Goal: Information Seeking & Learning: Learn about a topic

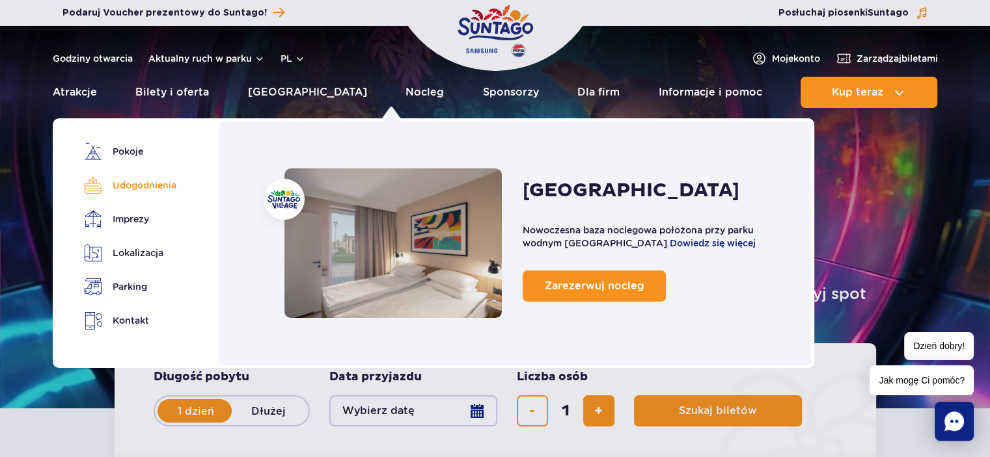
click at [104, 180] on link "Udogodnienia" at bounding box center [128, 185] width 88 height 18
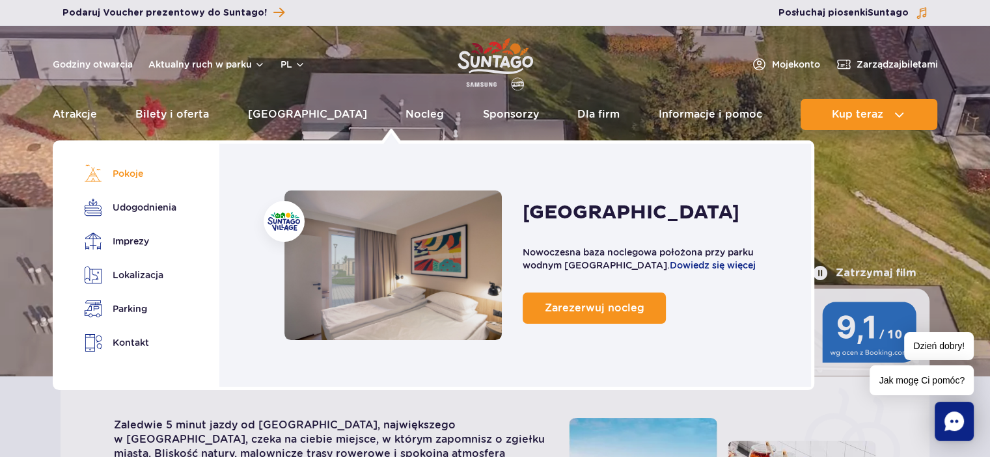
click at [129, 180] on link "Pokoje" at bounding box center [128, 174] width 88 height 18
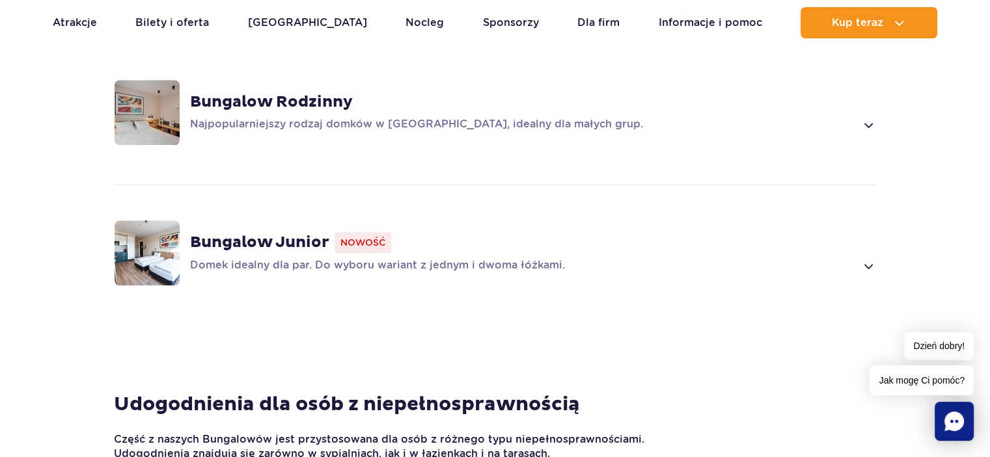
scroll to position [1241, 0]
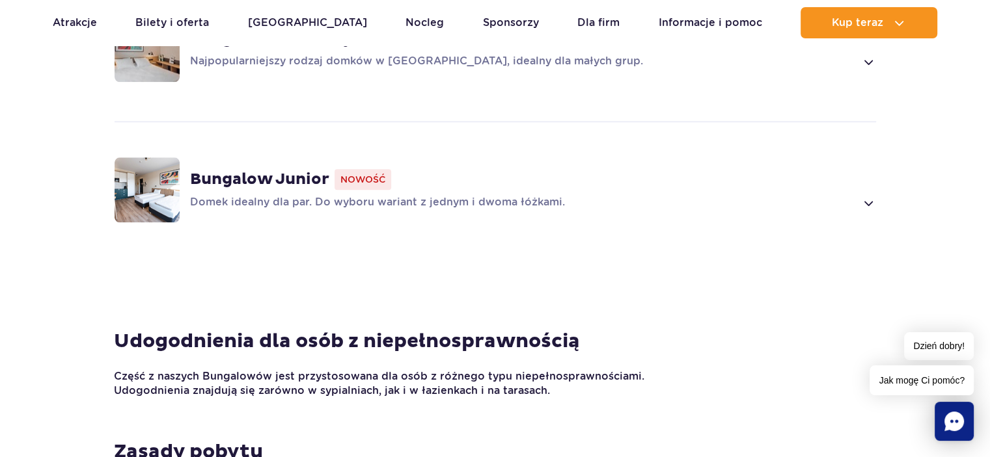
click at [261, 191] on div "Bungalow Junior Nowość Domek idealny dla par. Do wyboru wariant z jednym i dwom…" at bounding box center [533, 190] width 686 height 42
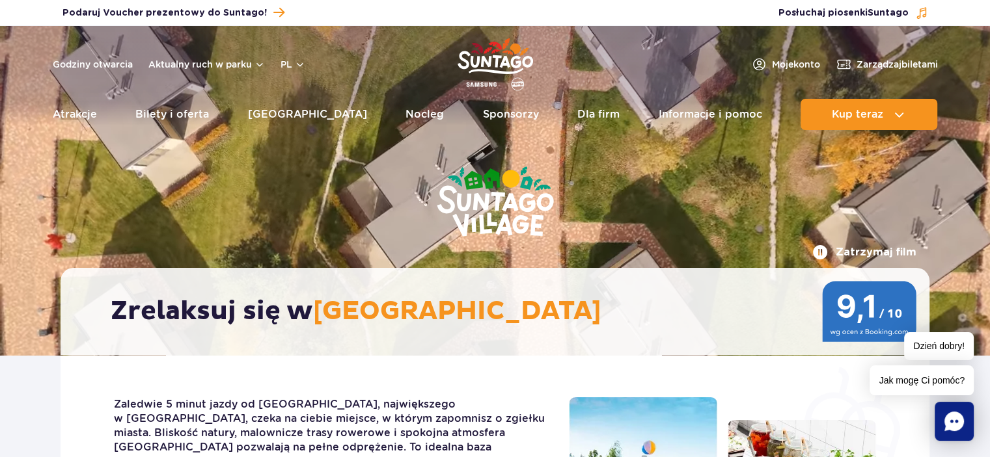
scroll to position [0, 0]
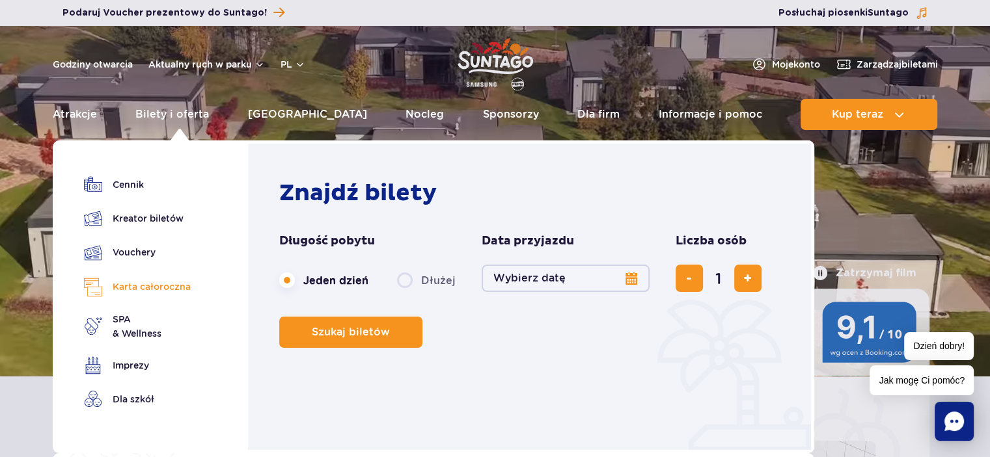
click at [154, 289] on link "Karta całoroczna" at bounding box center [137, 287] width 107 height 19
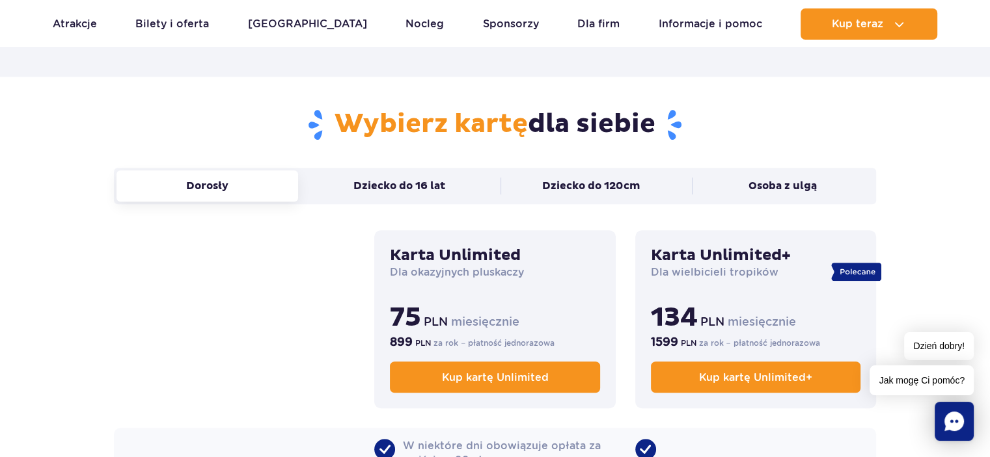
scroll to position [908, 0]
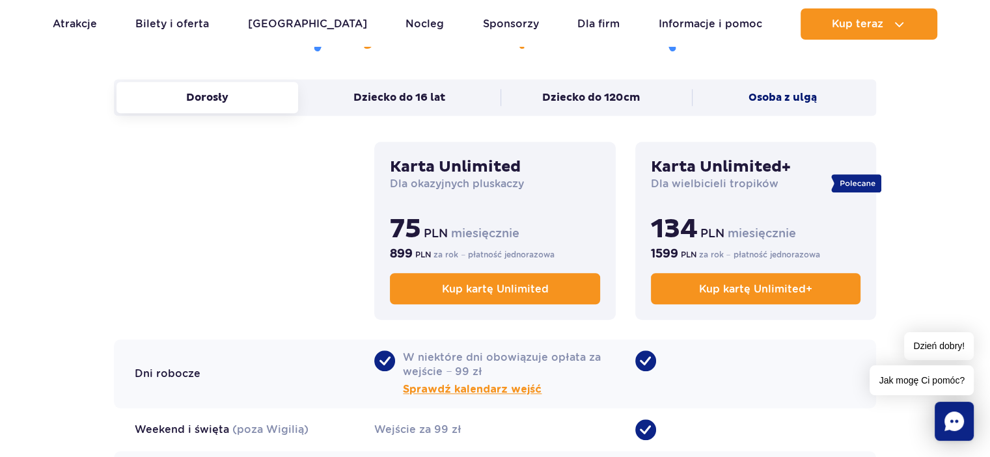
click at [817, 96] on button "Osoba z ulgą" at bounding box center [783, 97] width 182 height 31
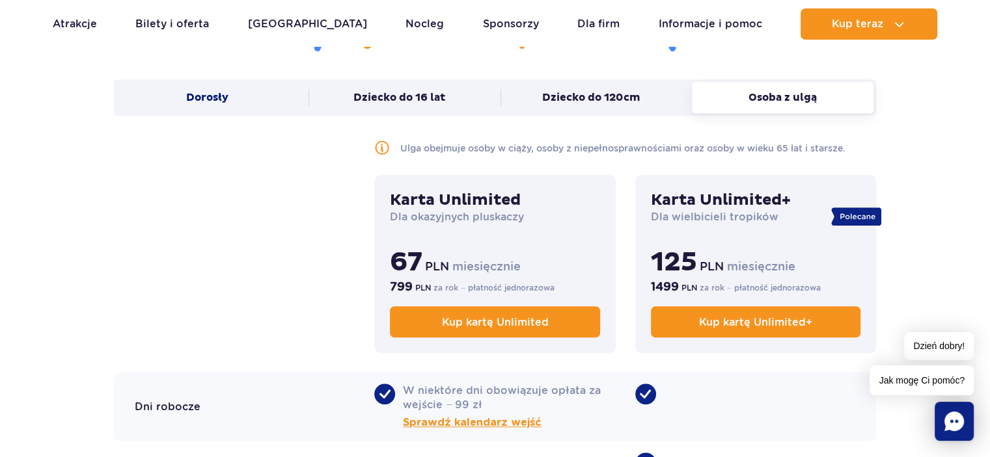
click at [227, 104] on button "Dorosły" at bounding box center [207, 97] width 182 height 31
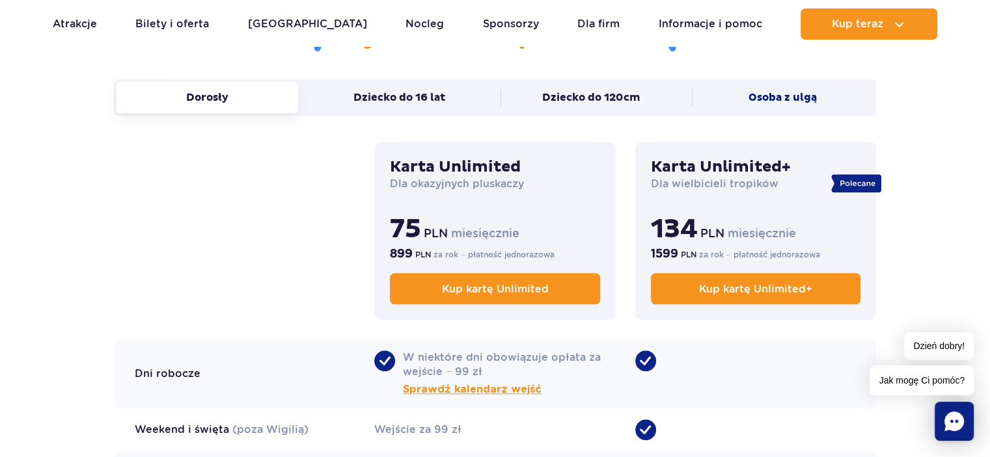
click at [811, 96] on button "Osoba z ulgą" at bounding box center [783, 97] width 182 height 31
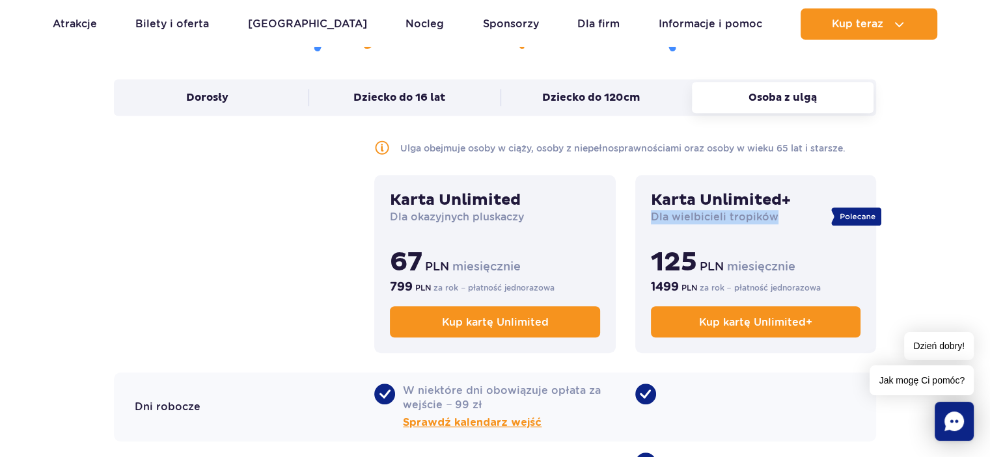
drag, startPoint x: 776, startPoint y: 217, endPoint x: 650, endPoint y: 221, distance: 125.6
click at [651, 221] on p "Dla wielbicieli tropików" at bounding box center [756, 217] width 210 height 14
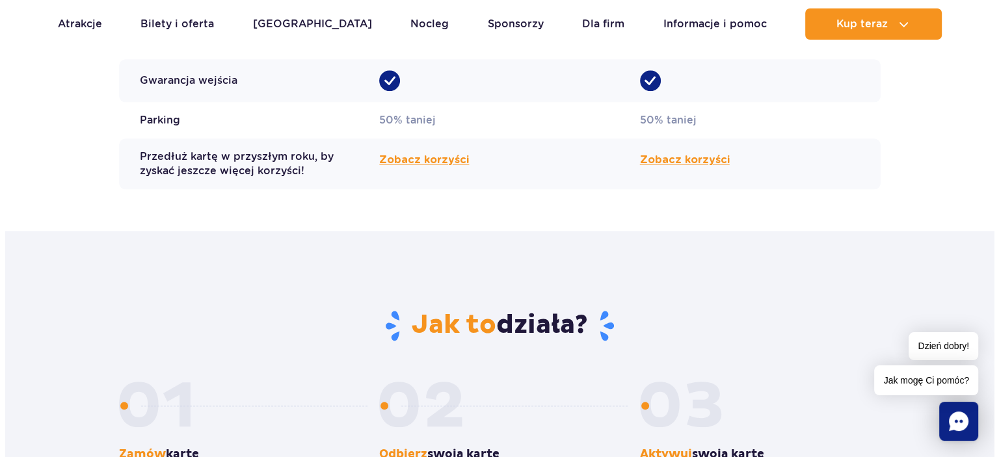
scroll to position [1439, 0]
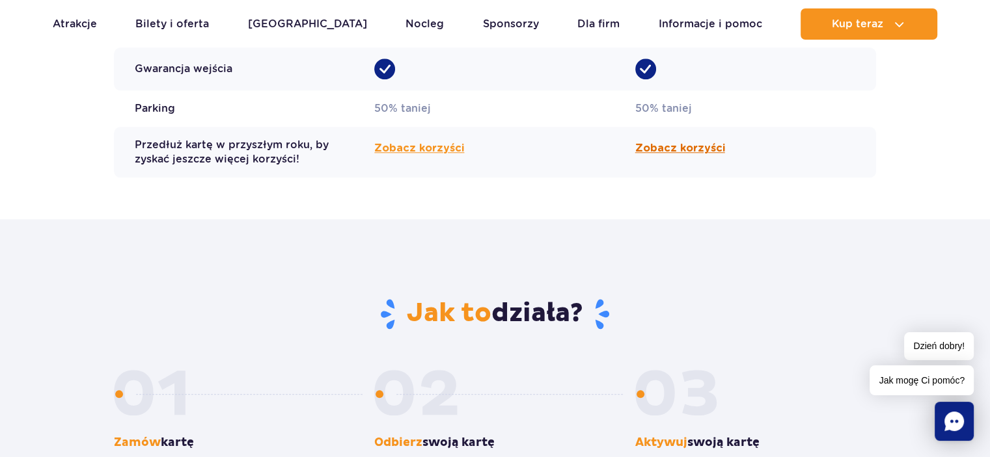
click at [701, 141] on span "Zobacz korzyści" at bounding box center [680, 149] width 90 height 16
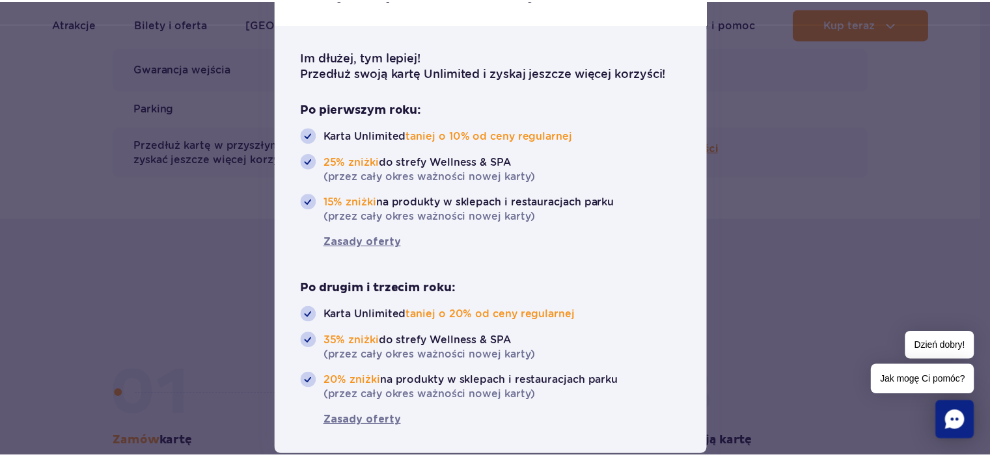
scroll to position [57, 0]
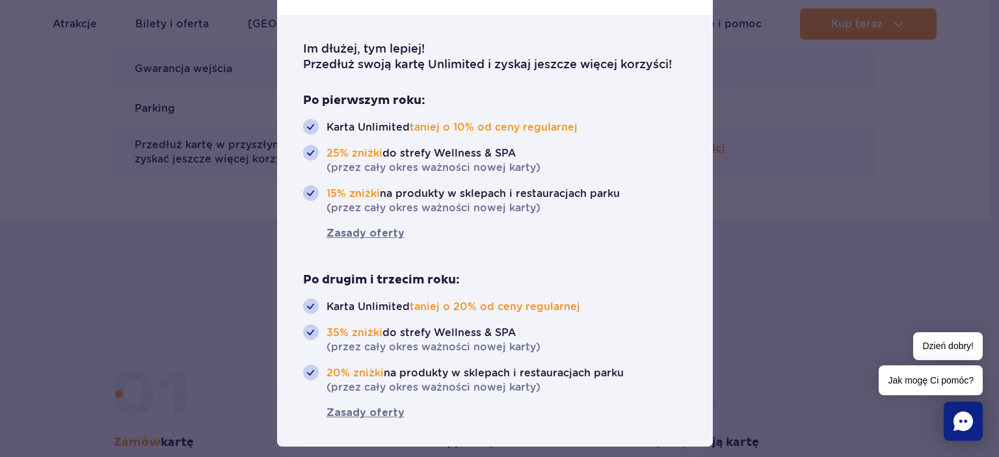
click at [773, 147] on div at bounding box center [499, 228] width 999 height 457
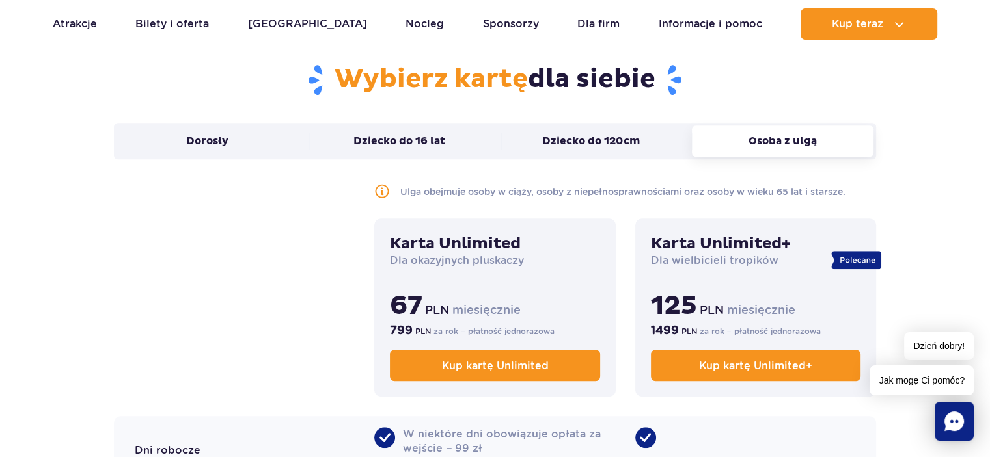
scroll to position [877, 0]
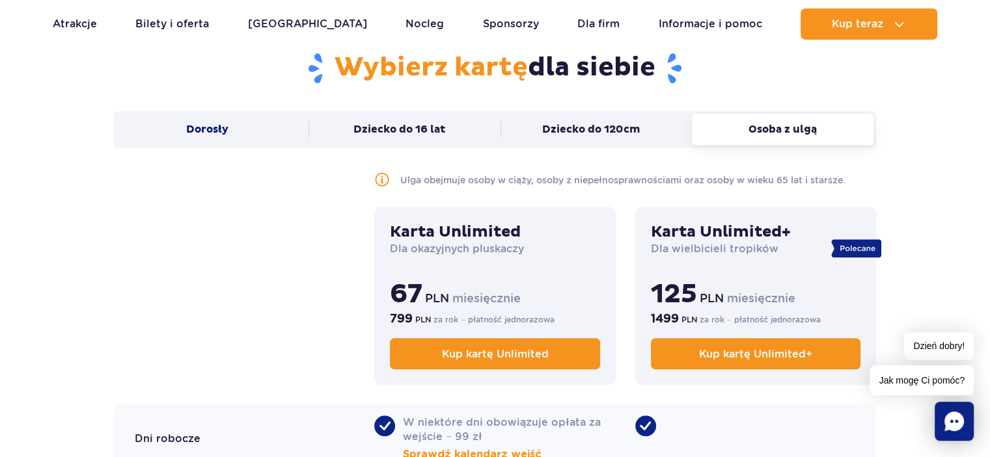
click at [255, 129] on button "Dorosły" at bounding box center [207, 129] width 182 height 31
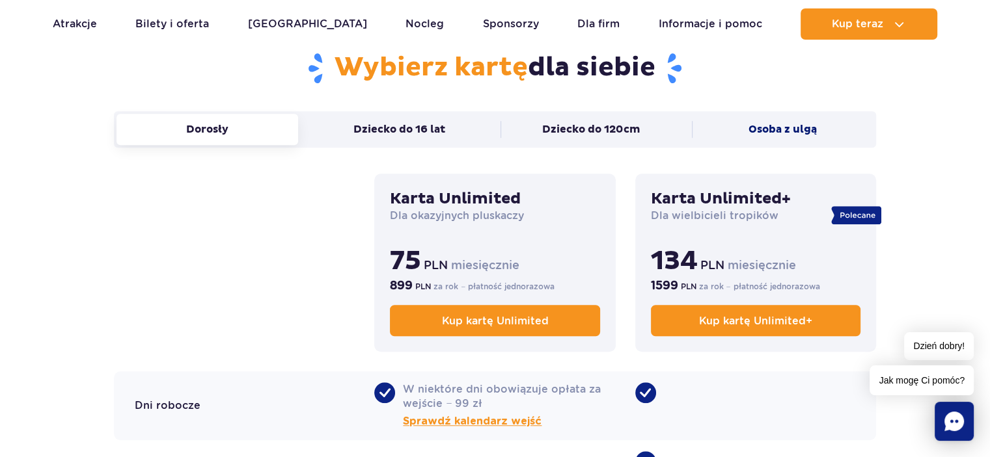
click at [815, 132] on button "Osoba z ulgą" at bounding box center [783, 129] width 182 height 31
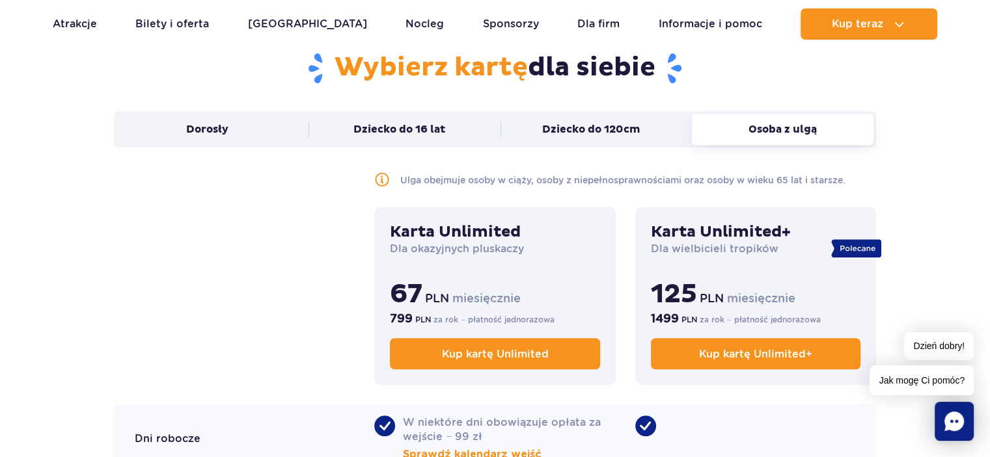
click at [677, 174] on p "Ulga obejmuje osoby w ciąży, osoby z niepełnosprawnościami oraz osoby w wieku 6…" at bounding box center [622, 181] width 445 height 14
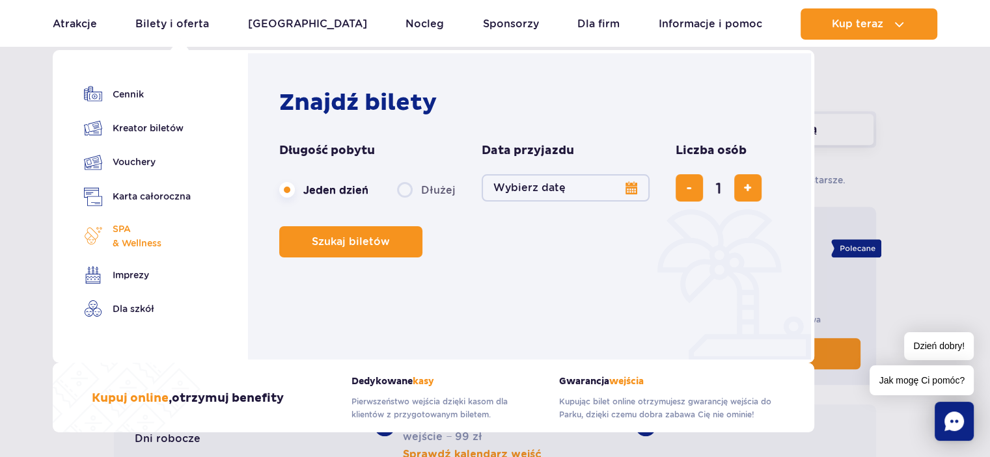
click at [152, 249] on span "SPA & Wellness" at bounding box center [137, 236] width 49 height 29
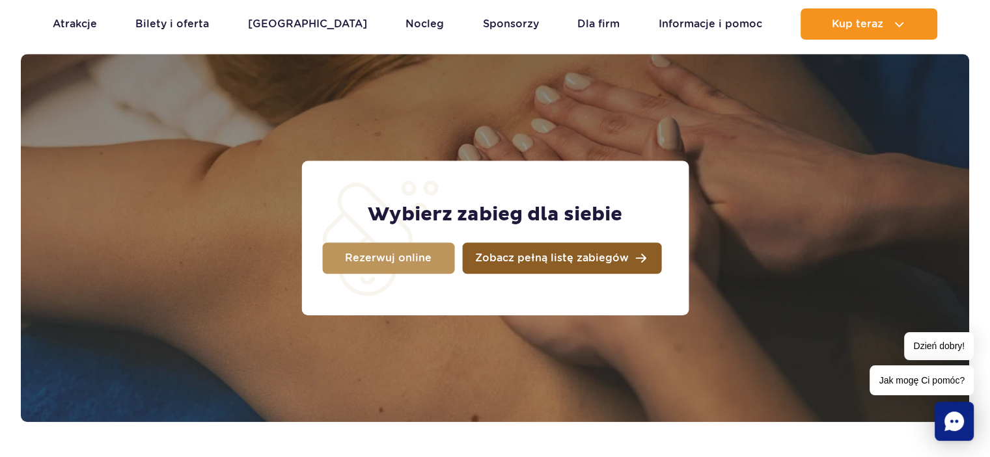
click at [596, 265] on link "Zobacz pełną listę zabiegów" at bounding box center [561, 258] width 199 height 31
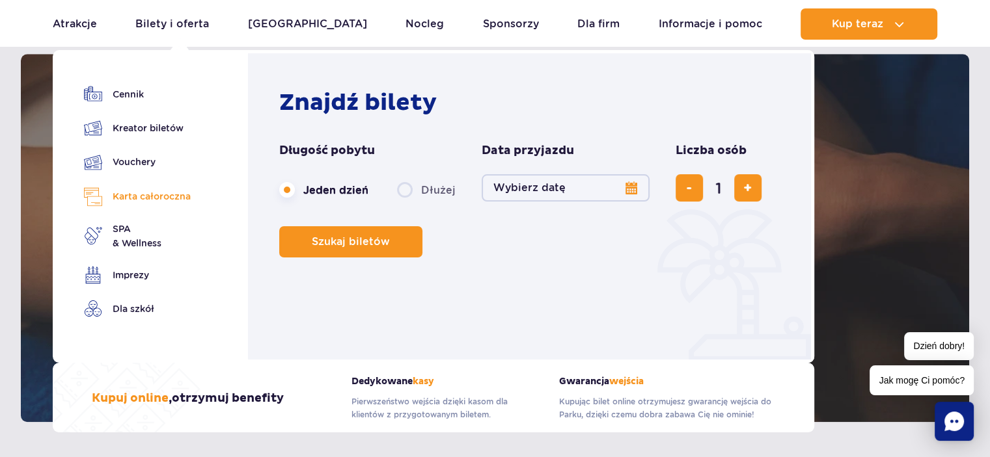
click at [172, 197] on link "Karta całoroczna" at bounding box center [137, 196] width 107 height 19
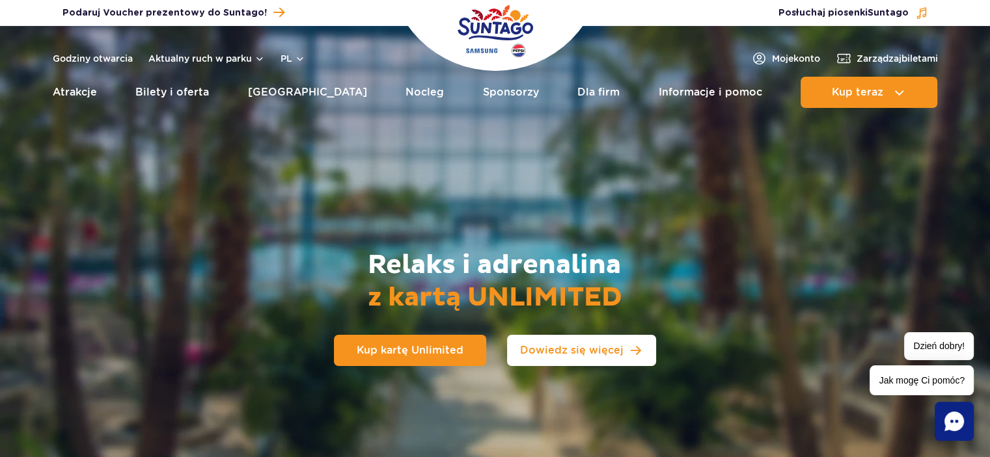
click at [626, 351] on link "Dowiedz się więcej" at bounding box center [581, 350] width 149 height 31
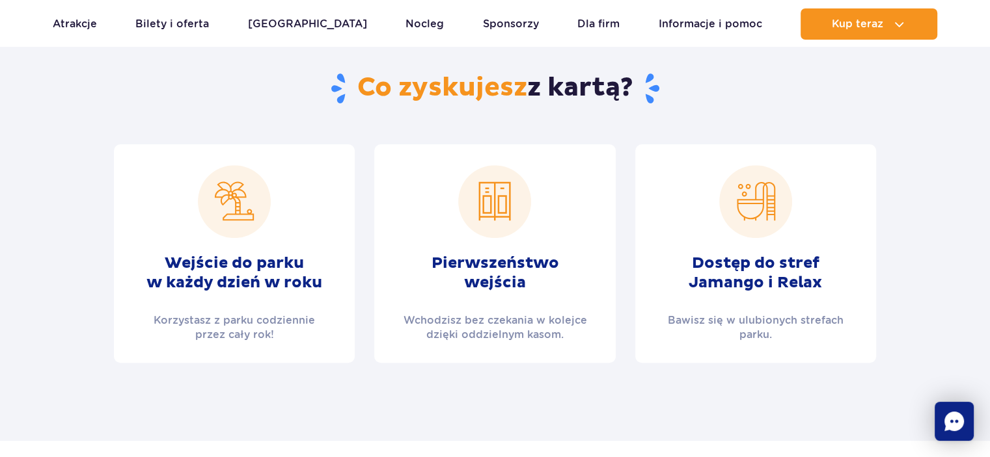
scroll to position [475, 0]
